Goal: Task Accomplishment & Management: Use online tool/utility

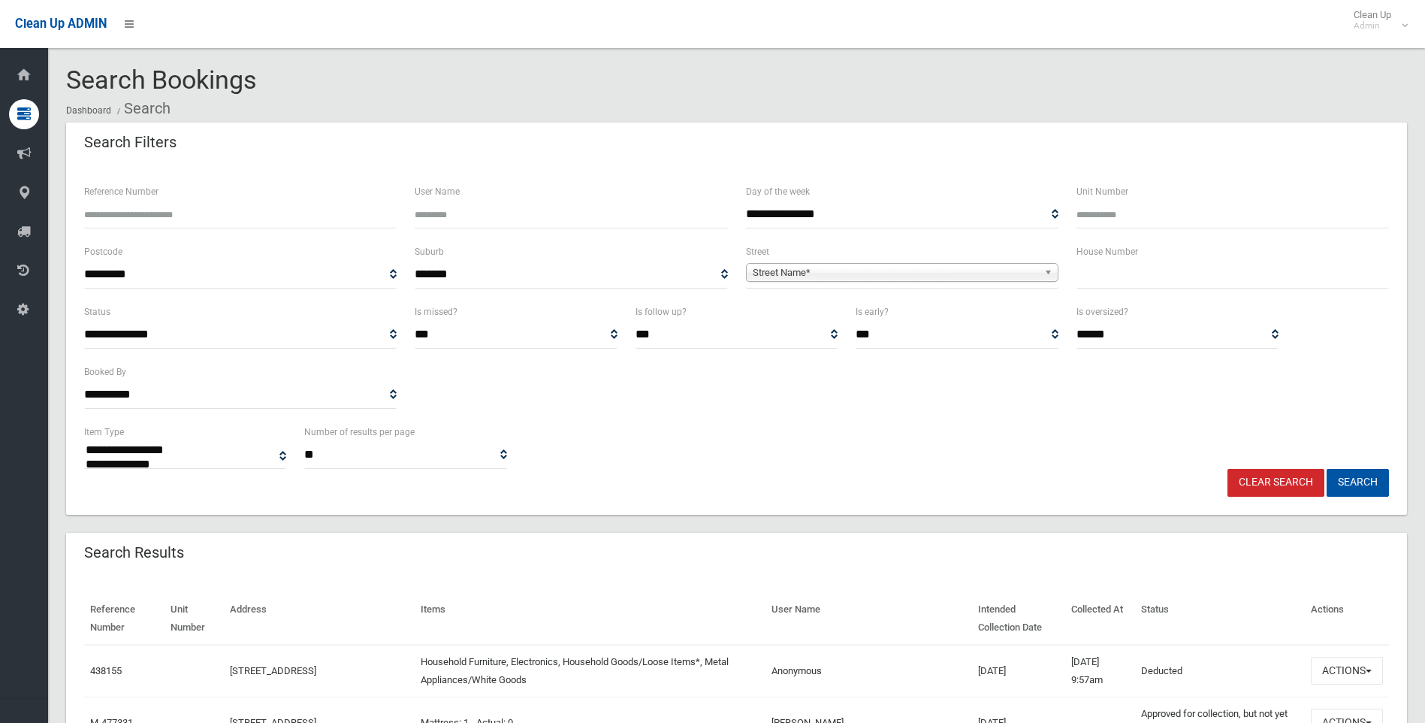
select select
click at [1199, 274] on input "text" at bounding box center [1232, 275] width 312 height 28
type input "**"
click at [898, 276] on span "Street Name*" at bounding box center [895, 273] width 285 height 18
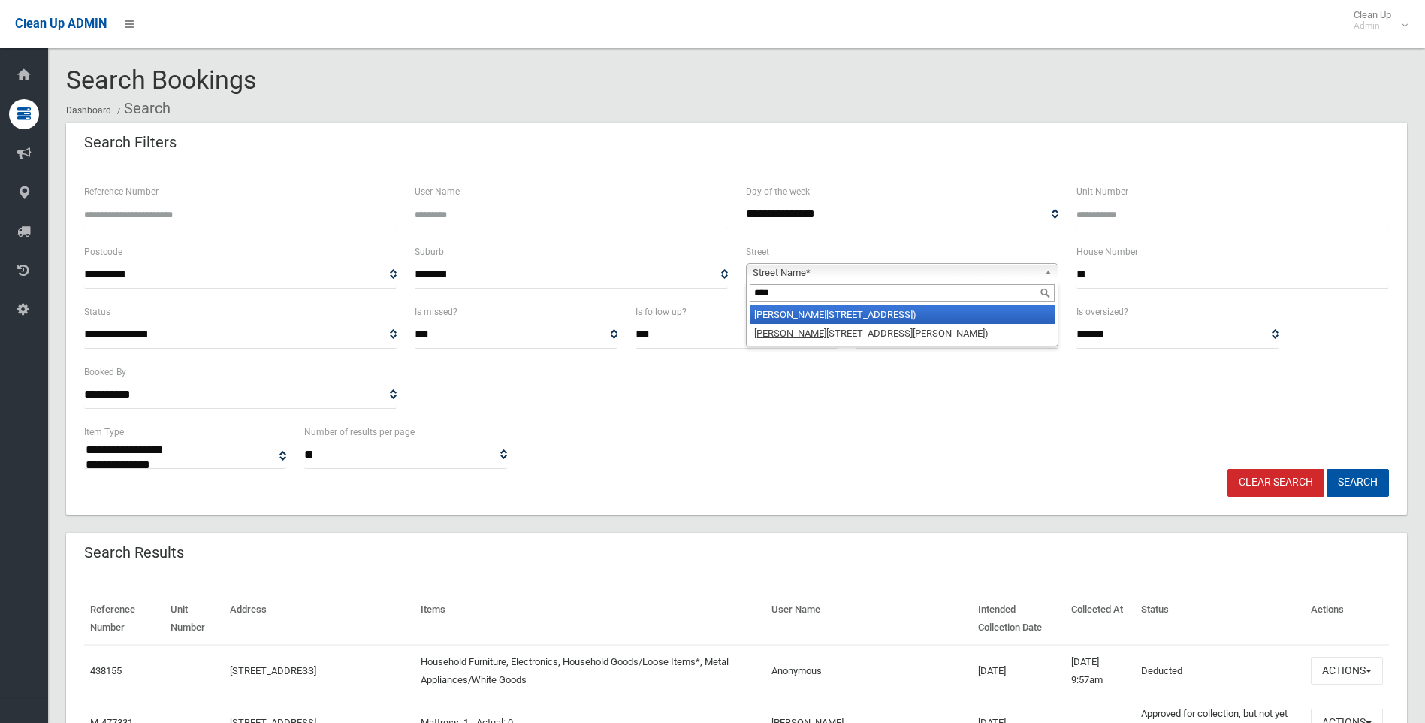
type input "****"
click at [896, 313] on li "Yang oora Road (LAKEMBA 2195)" at bounding box center [902, 314] width 305 height 19
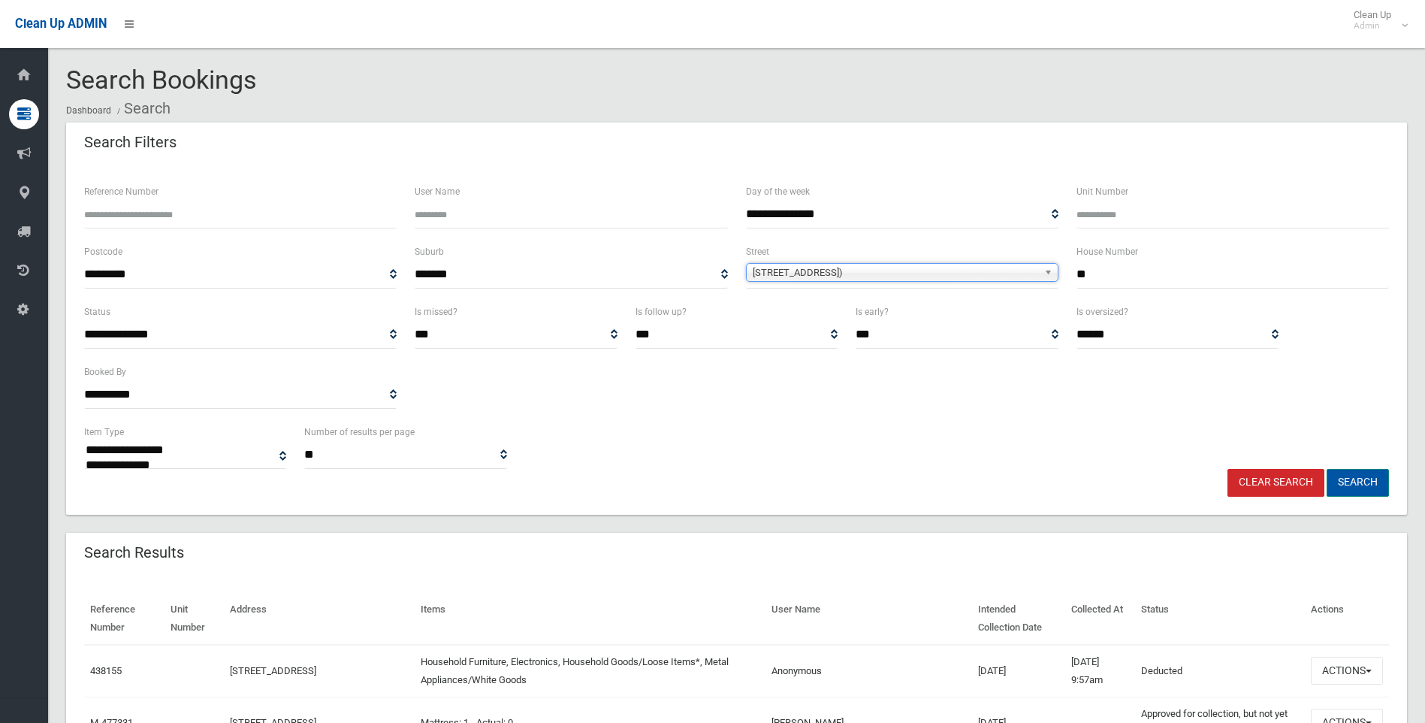
click at [1354, 478] on button "Search" at bounding box center [1357, 483] width 62 height 28
select select
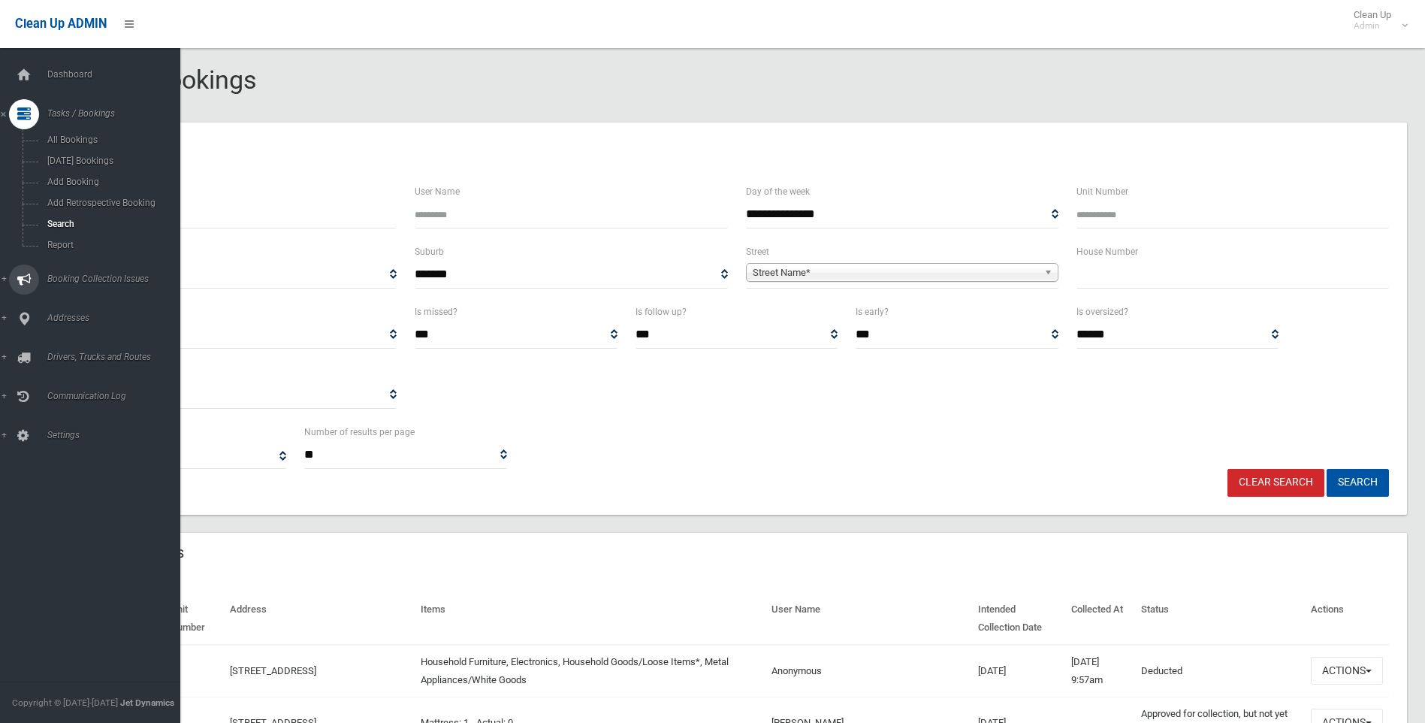
click at [28, 281] on icon at bounding box center [24, 279] width 14 height 30
click at [20, 248] on icon at bounding box center [24, 255] width 14 height 30
click at [60, 221] on span "All Addresses" at bounding box center [111, 218] width 136 height 11
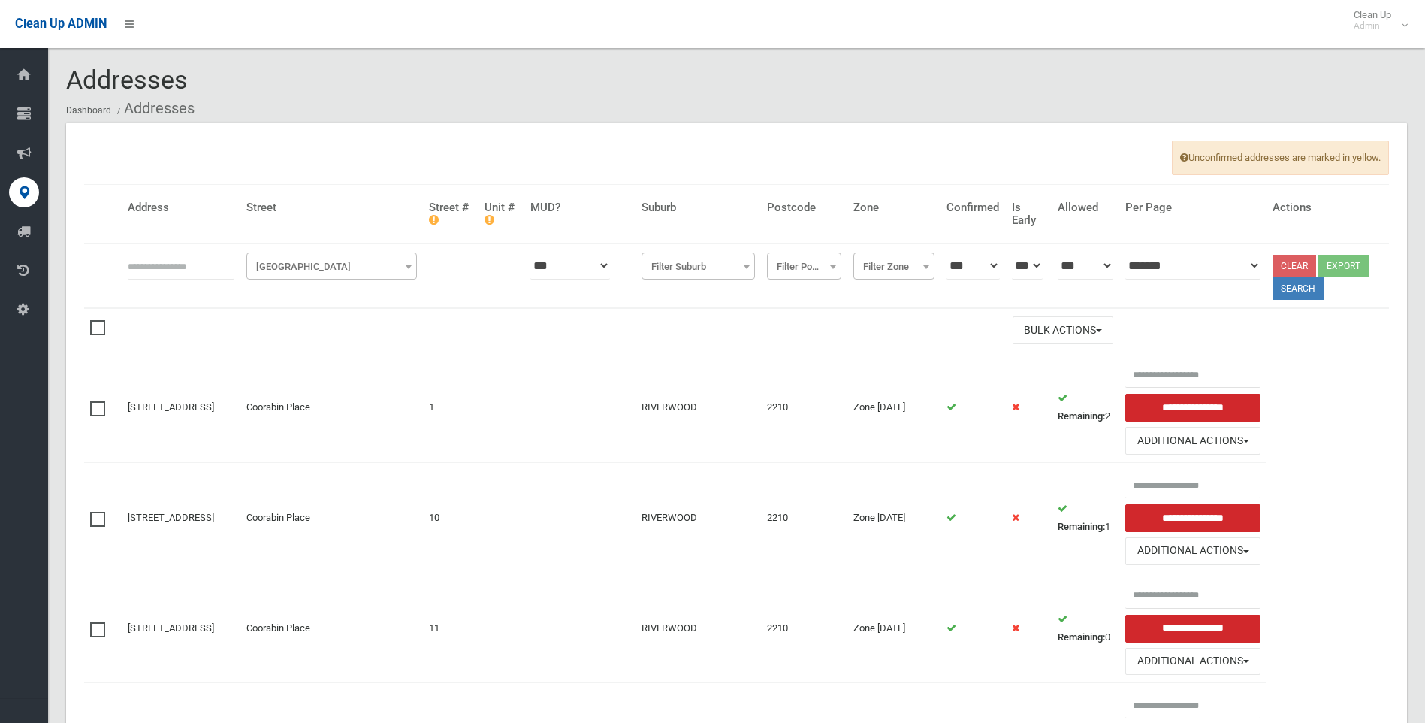
click at [167, 259] on input "text" at bounding box center [181, 266] width 107 height 28
type input "**"
click at [335, 276] on span "Filter Street" at bounding box center [331, 266] width 163 height 21
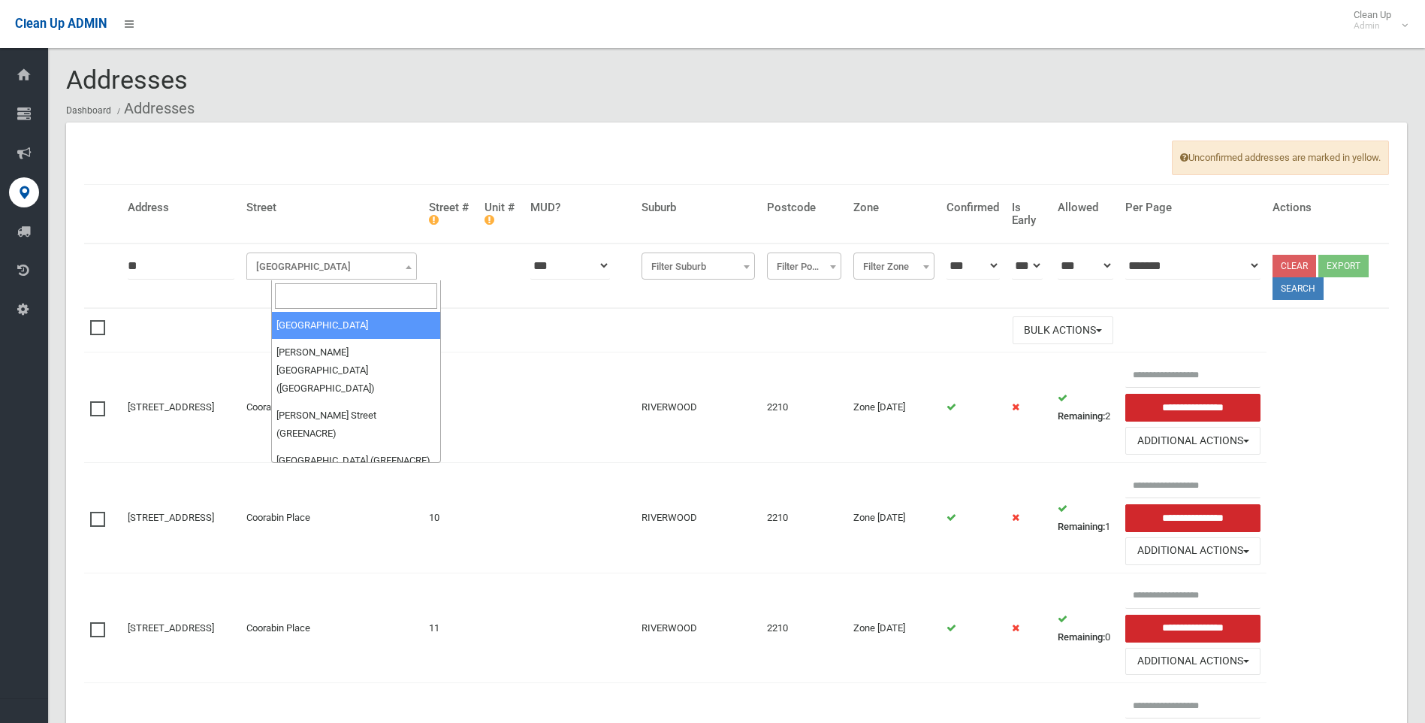
click at [336, 288] on input "search" at bounding box center [356, 296] width 163 height 26
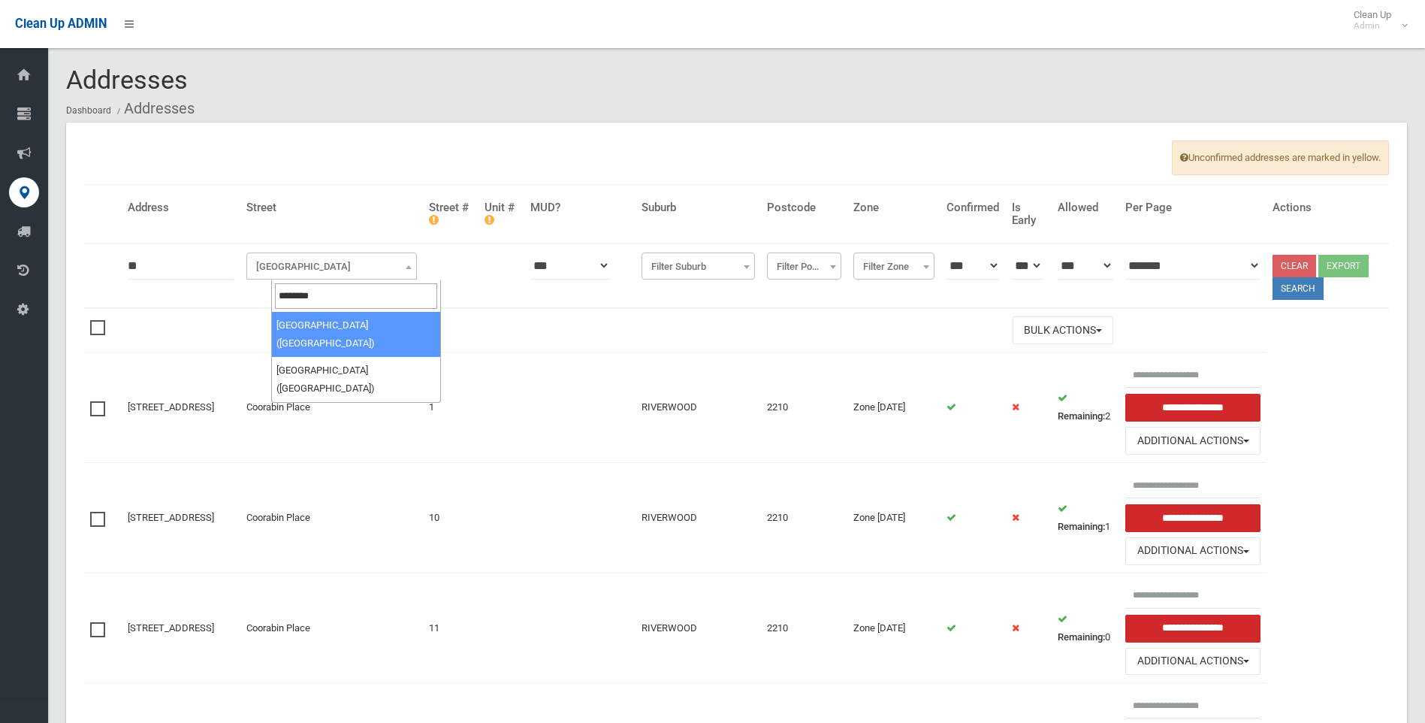
type input "********"
select select "***"
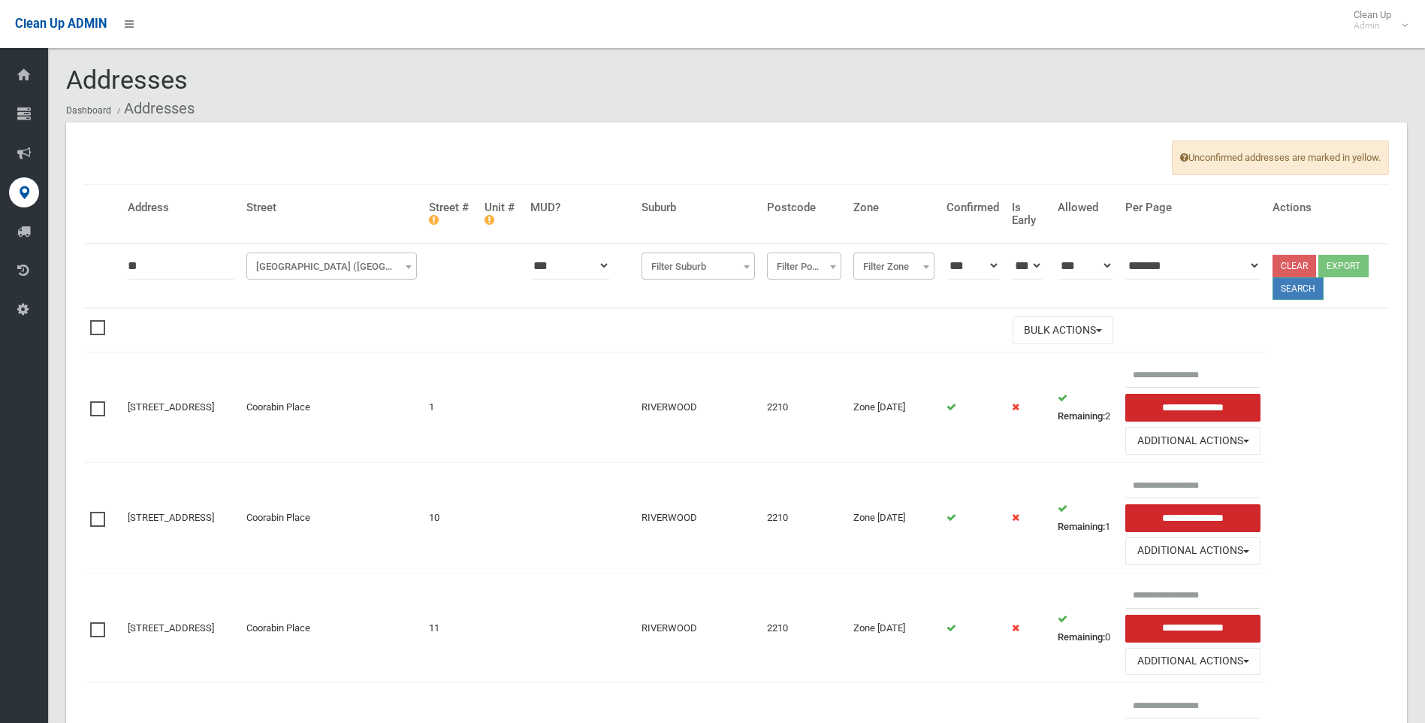
click at [1299, 288] on button "Search" at bounding box center [1297, 288] width 51 height 23
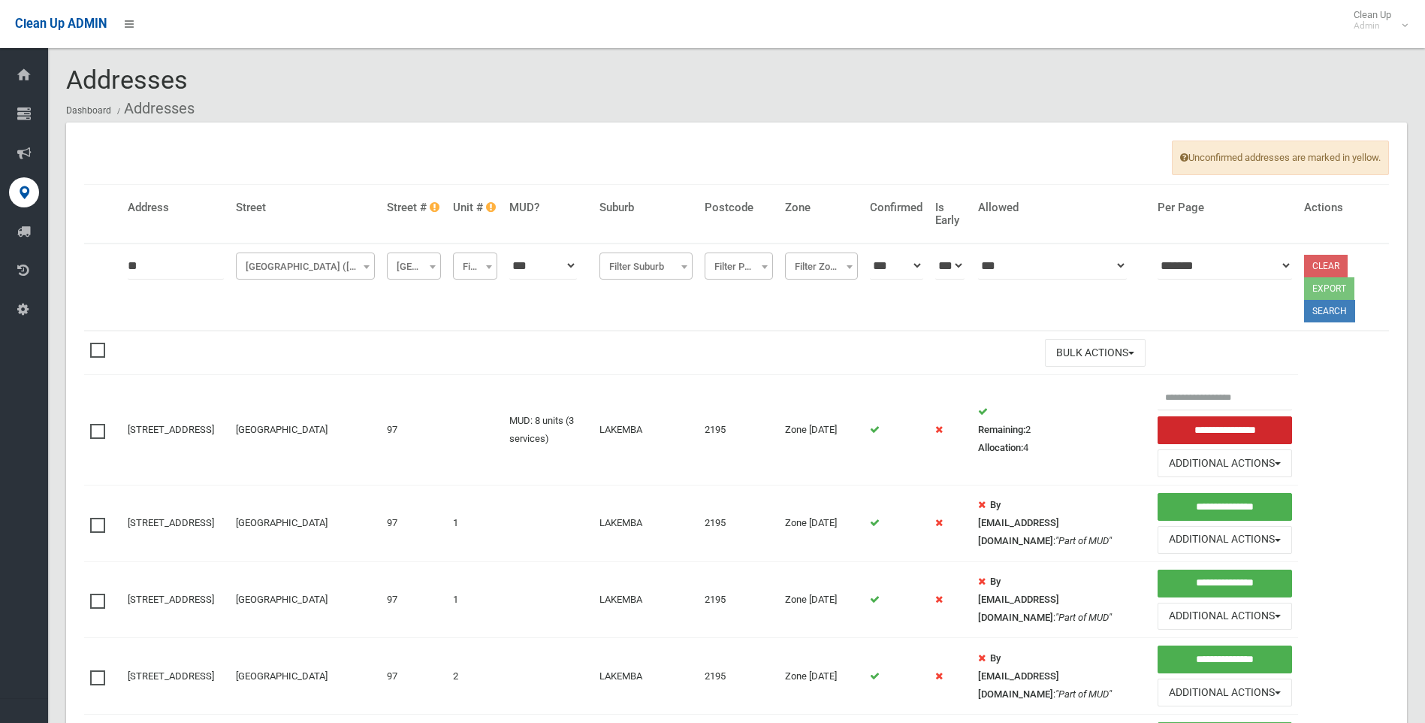
click at [1308, 262] on link "Clear" at bounding box center [1326, 266] width 44 height 23
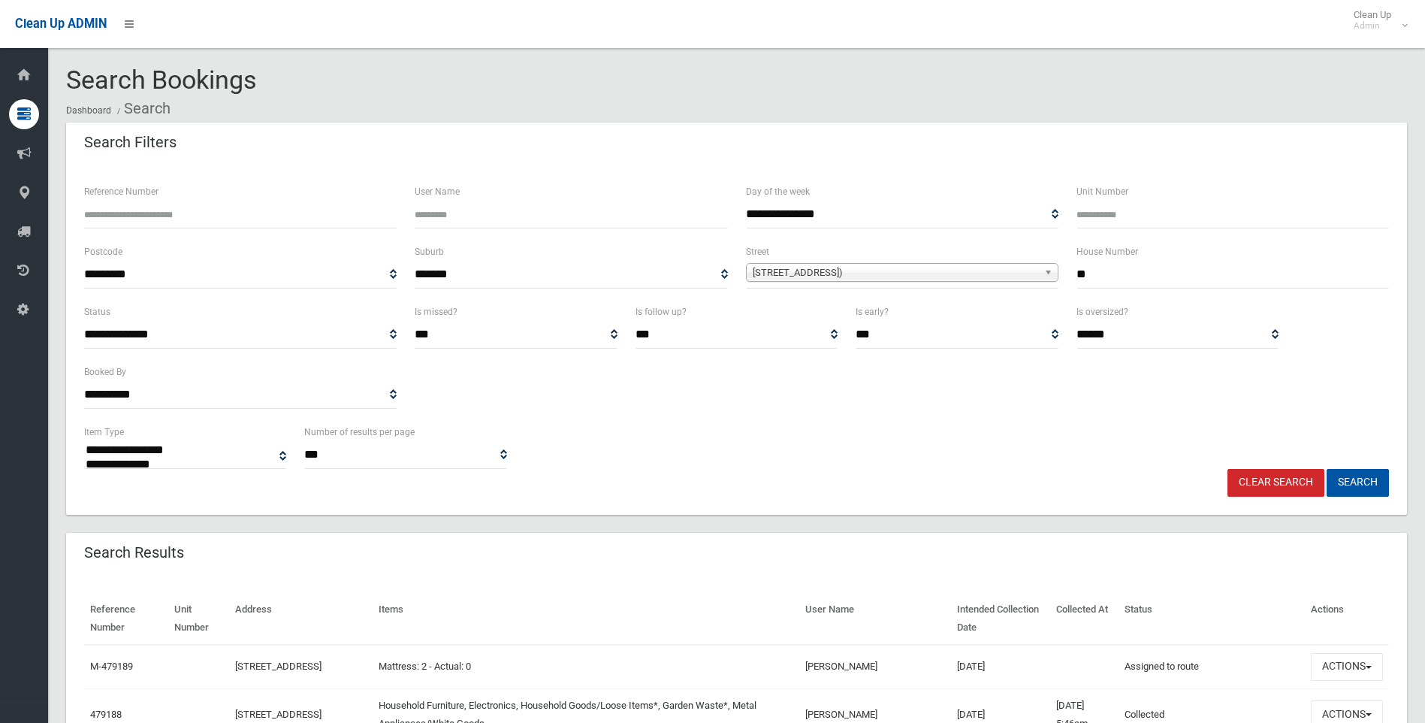
select select
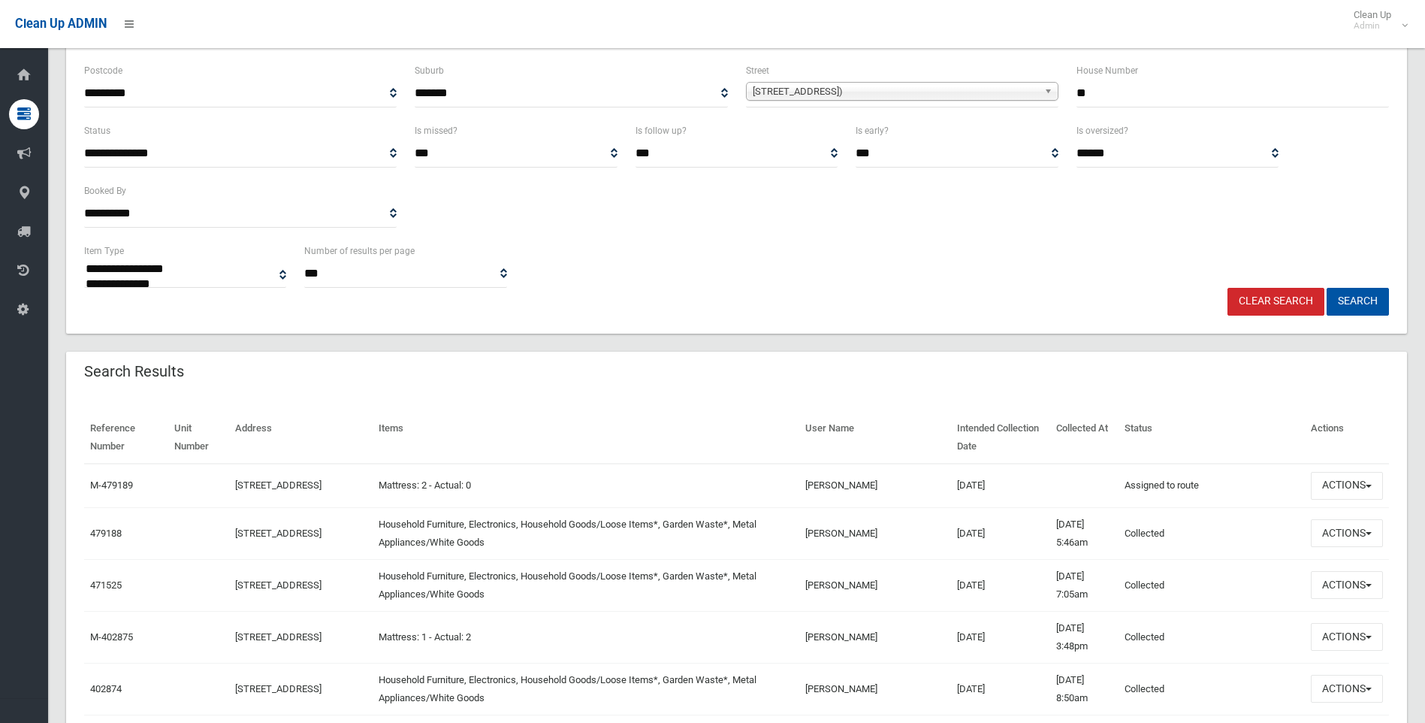
scroll to position [225, 0]
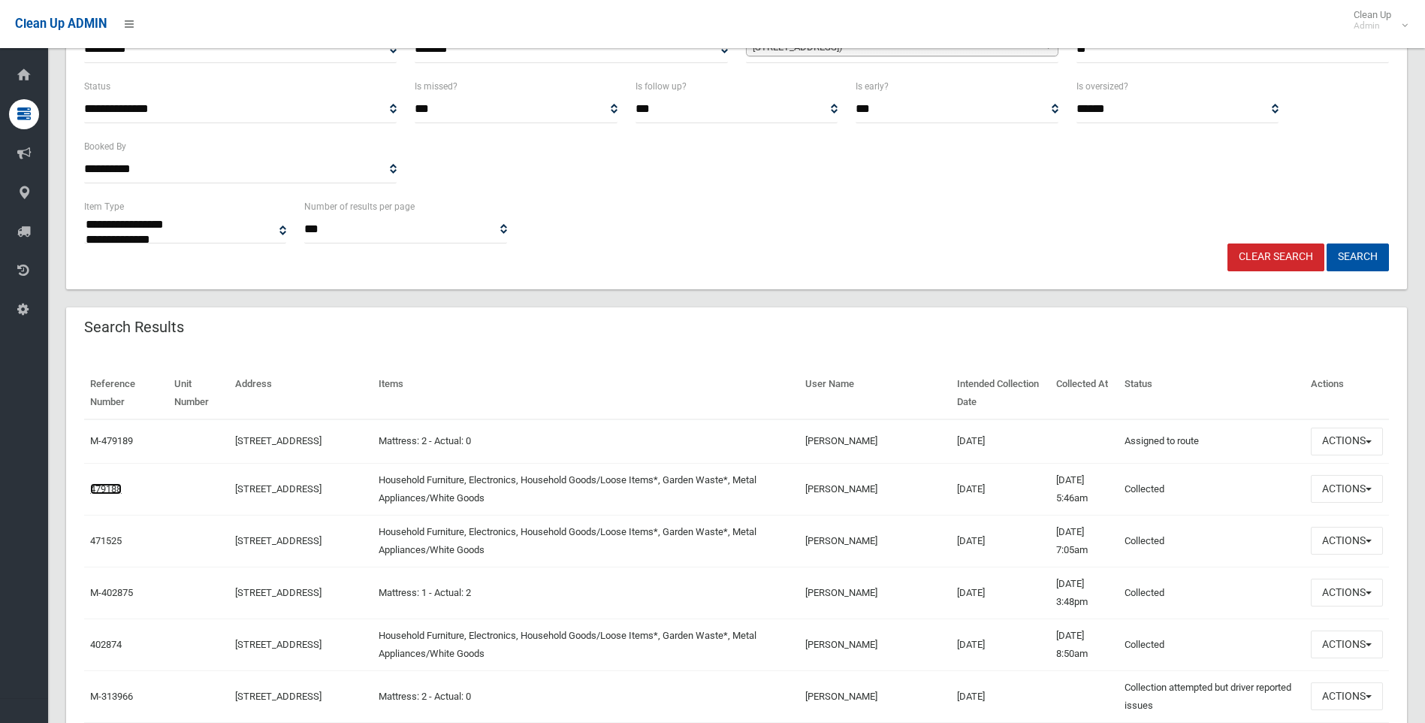
click at [106, 490] on link "479188" at bounding box center [106, 488] width 32 height 11
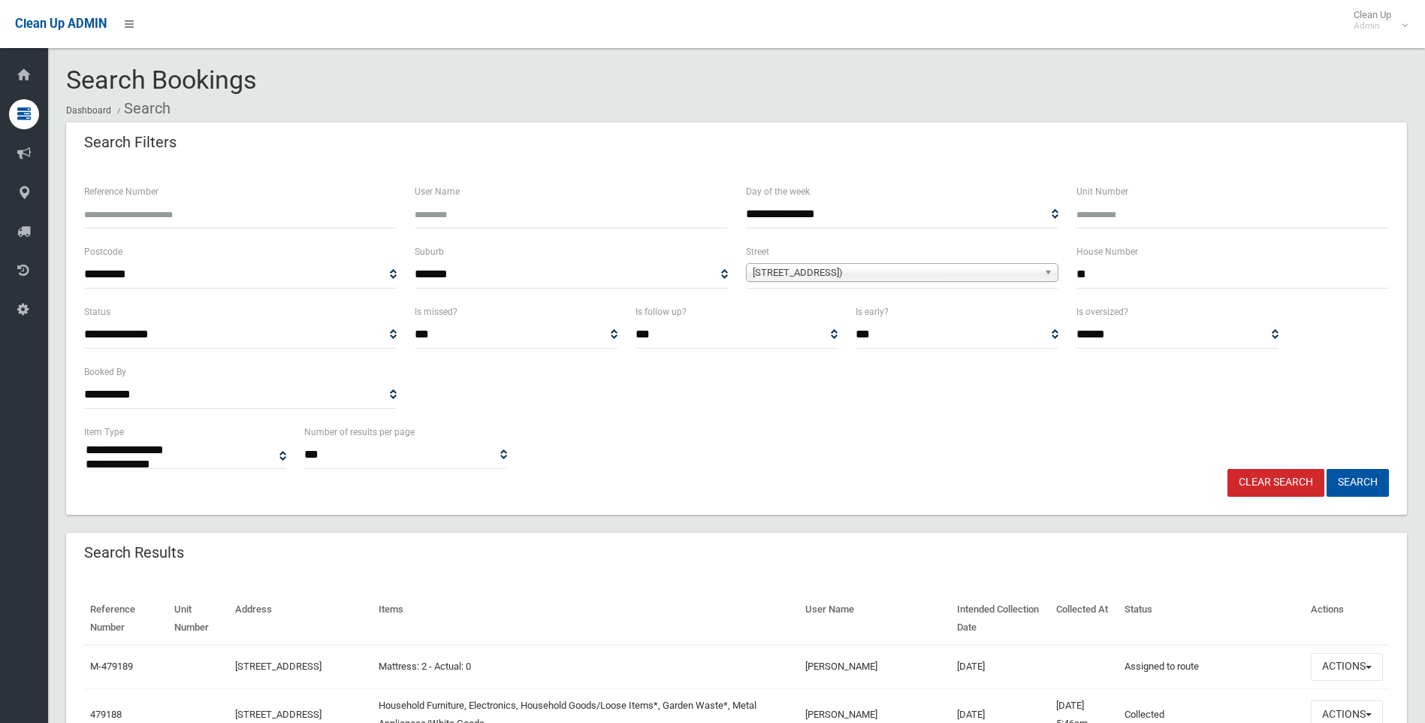
select select
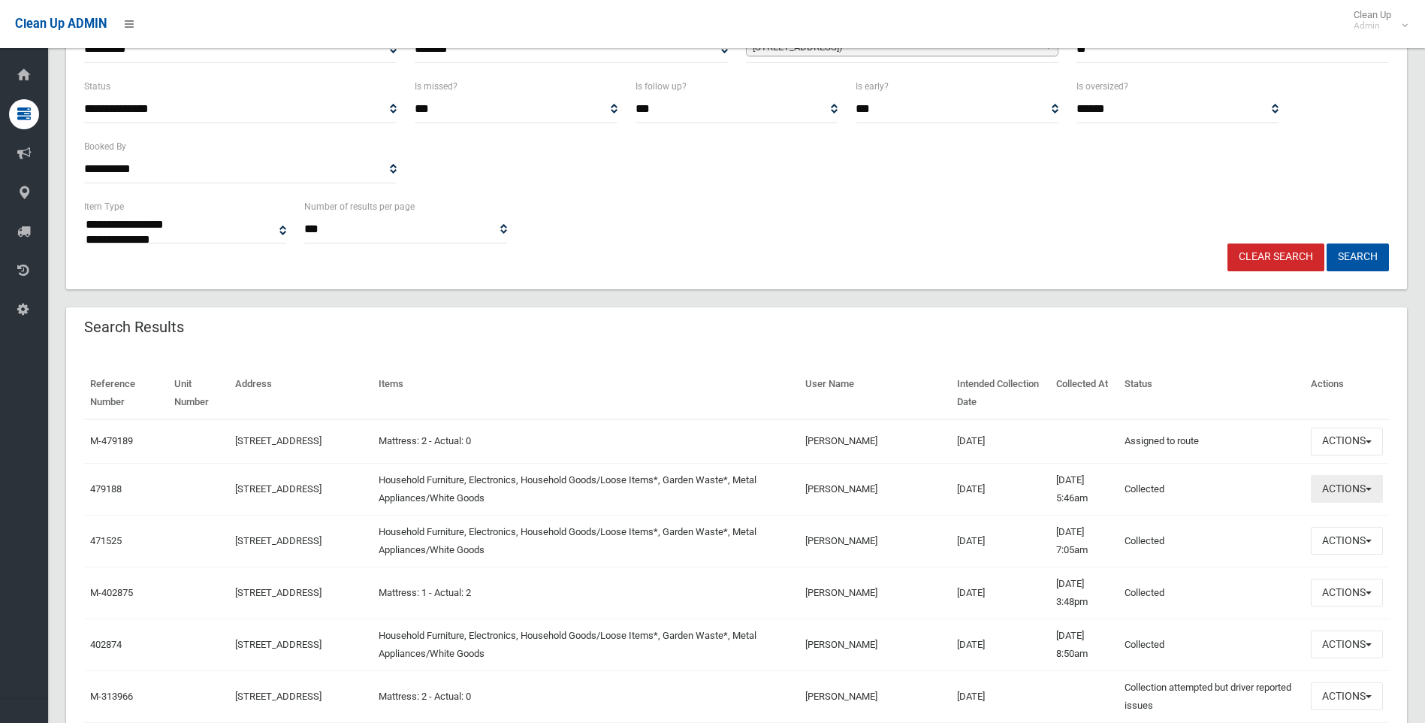
click at [1341, 492] on button "Actions" at bounding box center [1347, 489] width 72 height 28
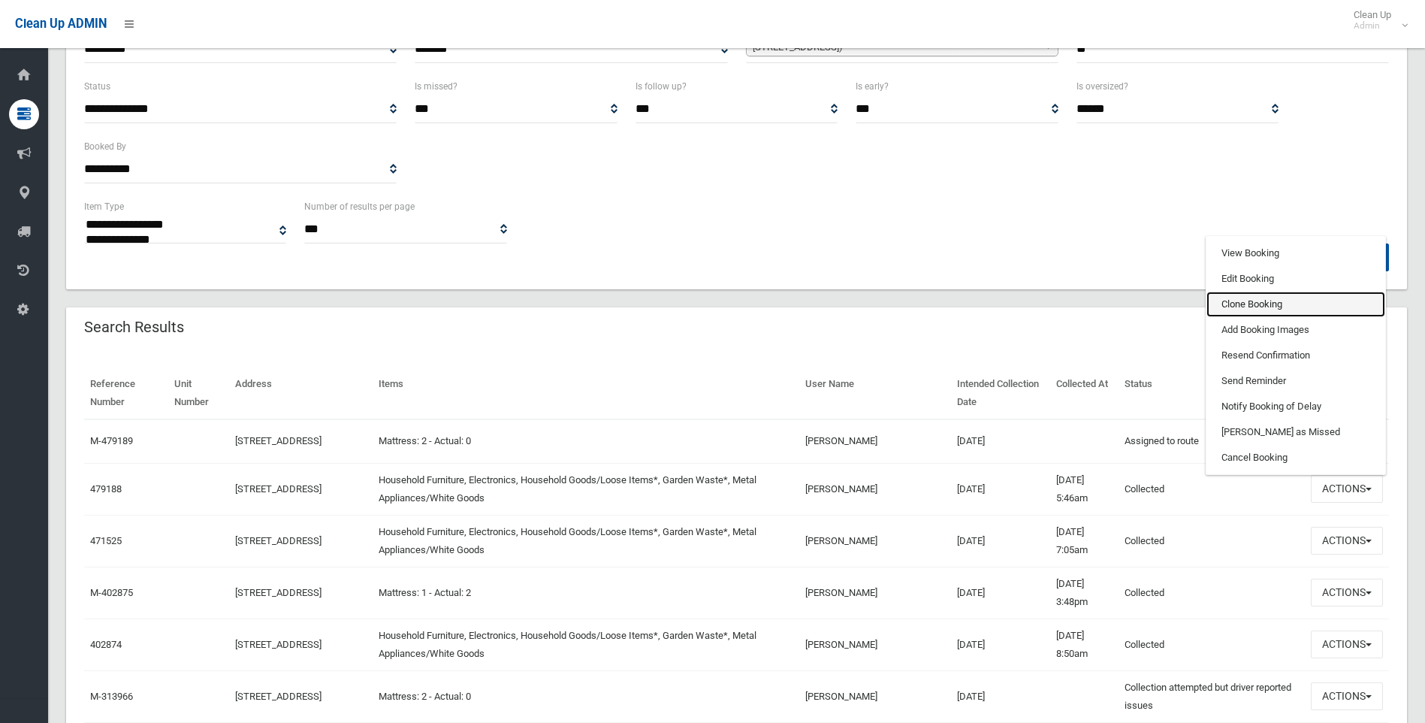
click at [1251, 297] on link "Clone Booking" at bounding box center [1295, 304] width 179 height 26
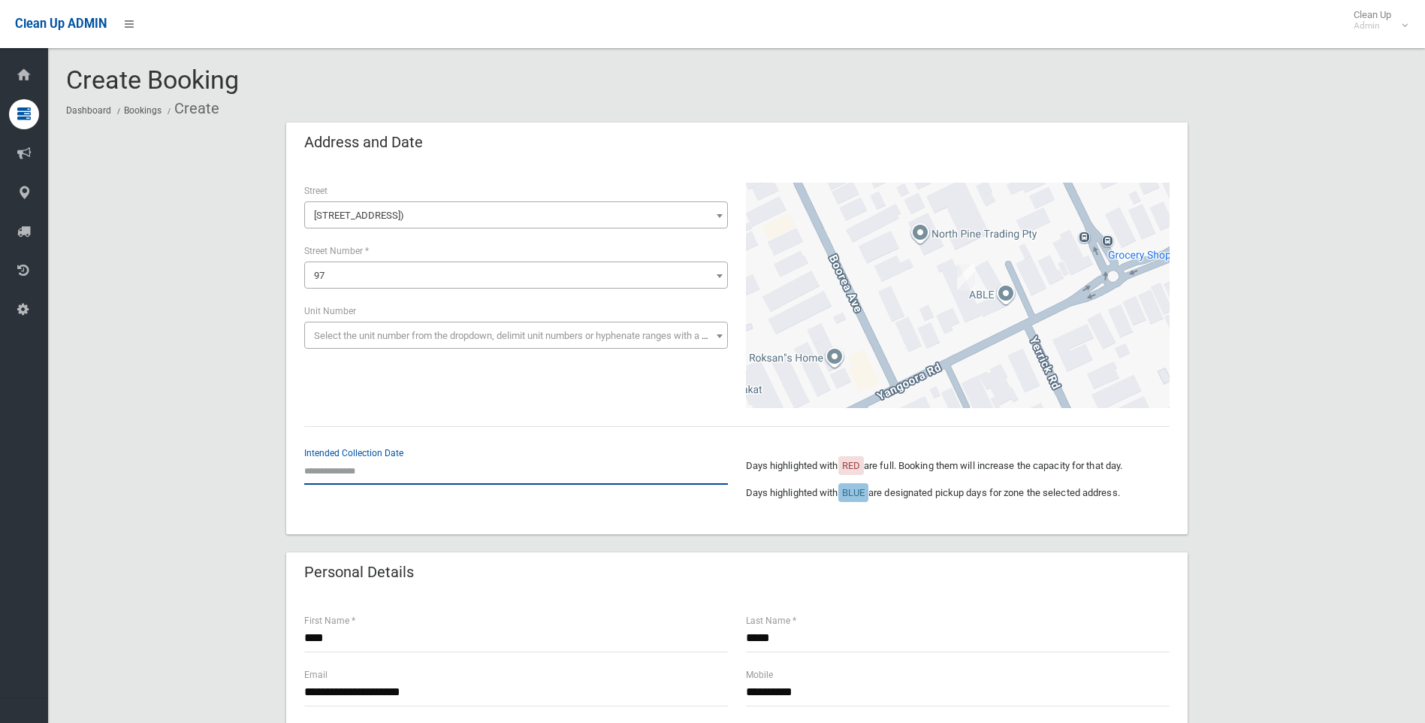
click at [460, 466] on input "text" at bounding box center [516, 471] width 424 height 28
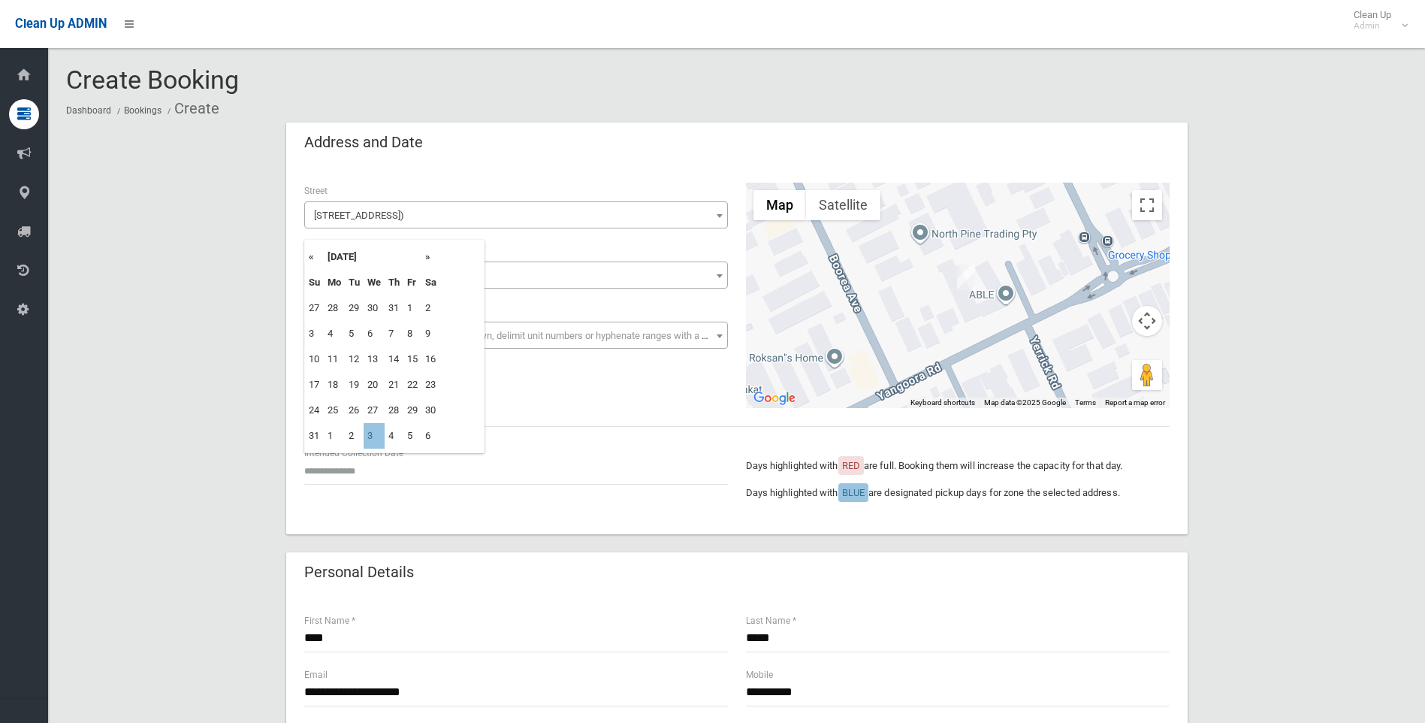
click at [427, 253] on th "»" at bounding box center [430, 257] width 19 height 26
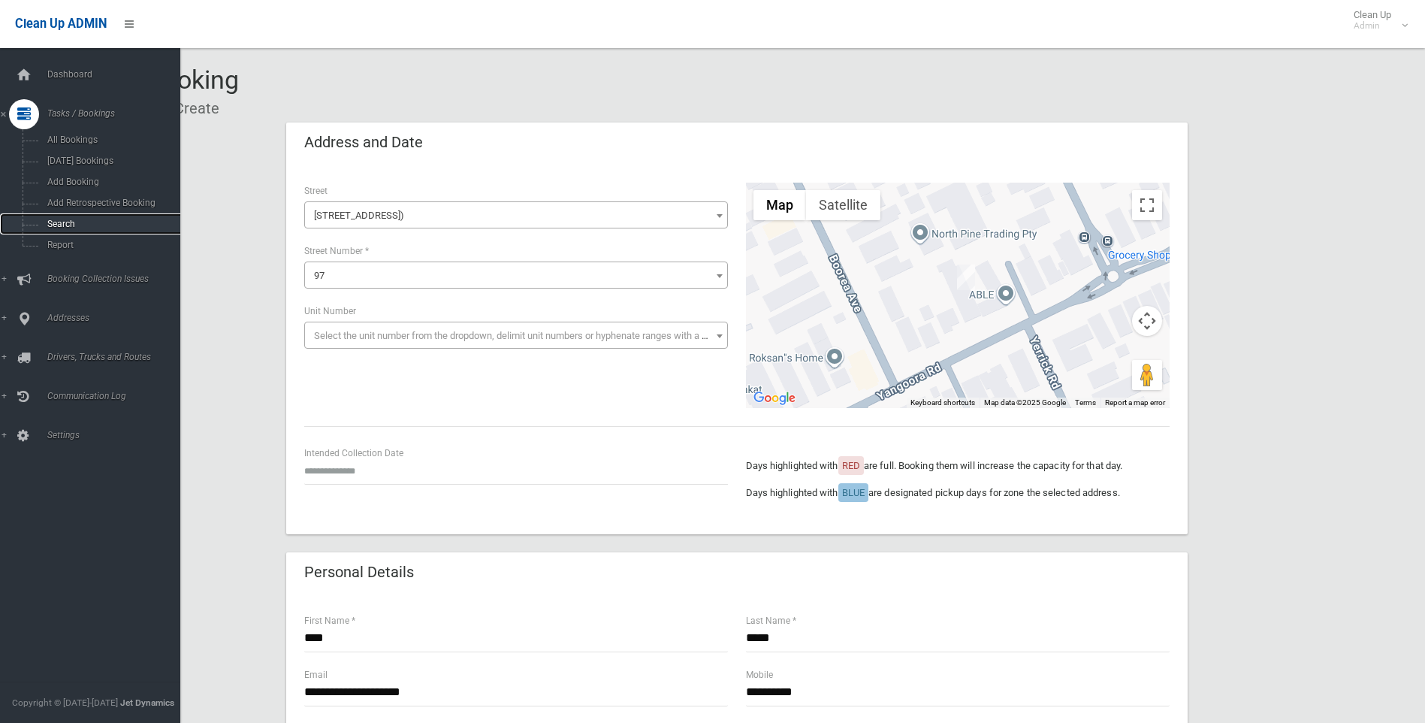
click at [46, 224] on span "Search" at bounding box center [111, 224] width 136 height 11
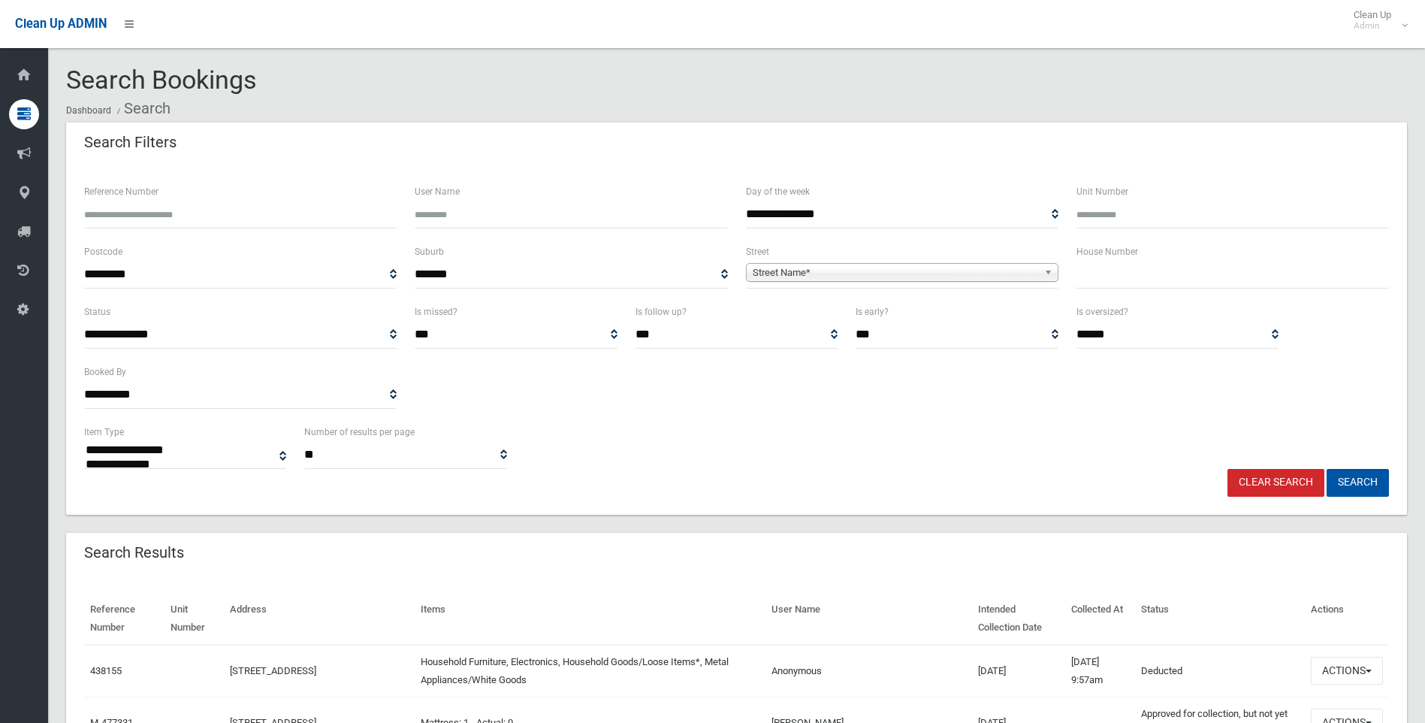
select select
